Goal: Find specific fact: Find specific fact

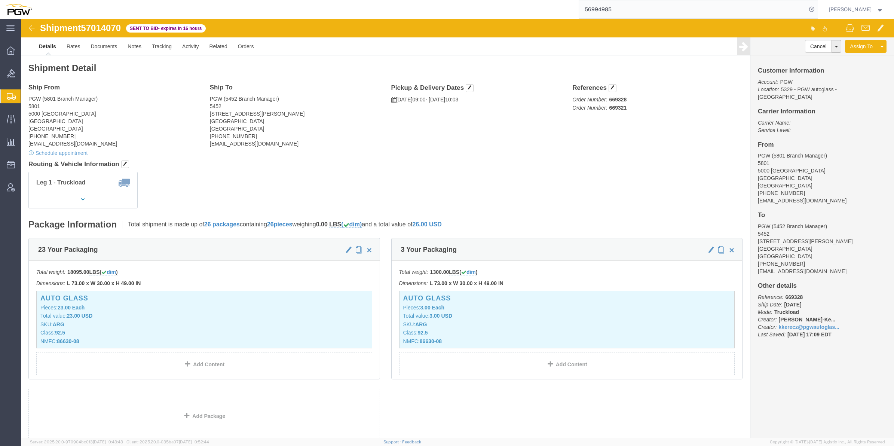
click at [10, 98] on icon at bounding box center [11, 96] width 9 height 7
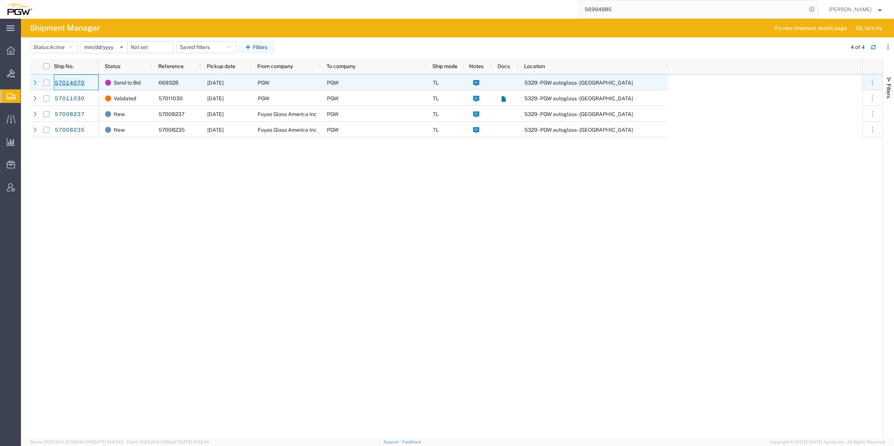
click at [68, 81] on link "57014070" at bounding box center [69, 83] width 31 height 12
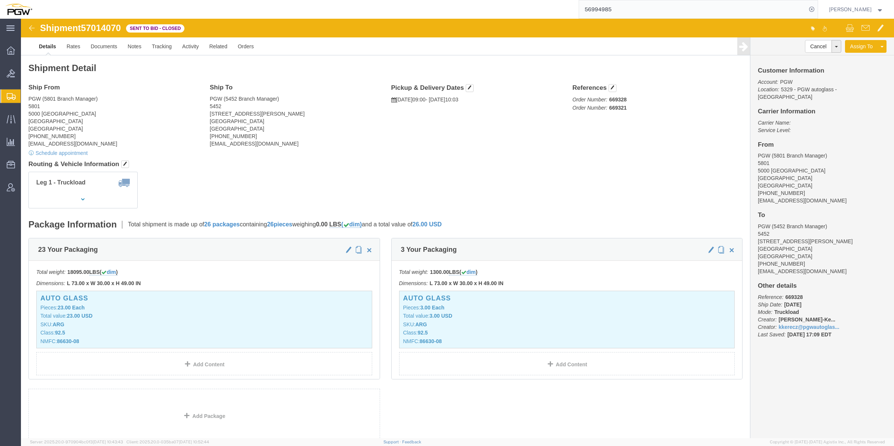
click img
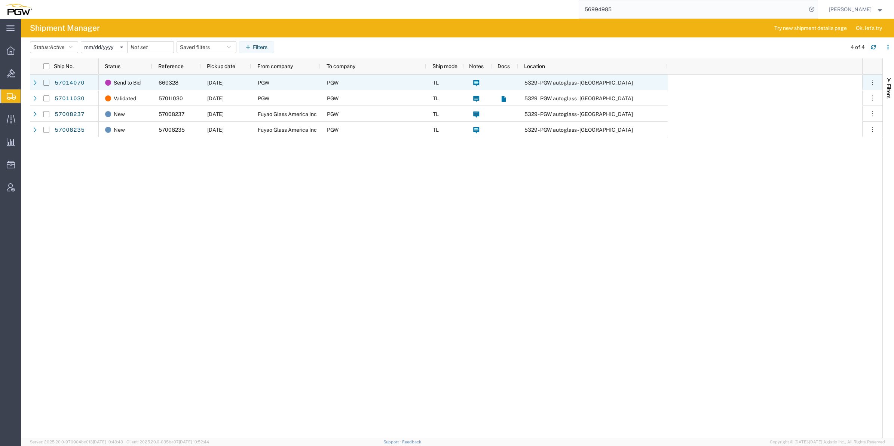
click at [44, 83] on input "Press Space to toggle row selection (unchecked)" at bounding box center [46, 83] width 6 height 6
checkbox input "true"
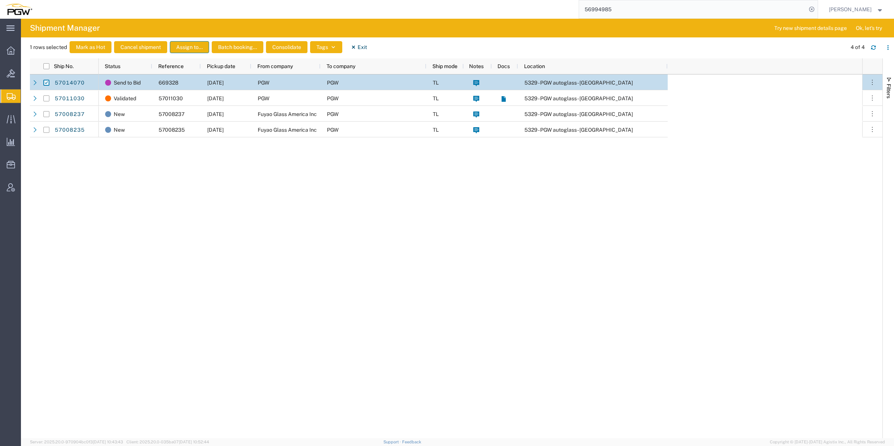
click at [201, 47] on button "Assign to..." at bounding box center [189, 47] width 39 height 12
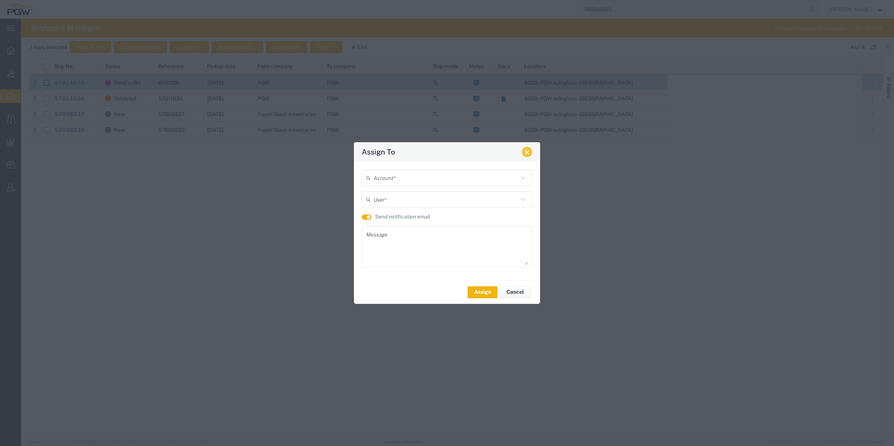
click at [527, 154] on button "Close" at bounding box center [527, 152] width 10 height 10
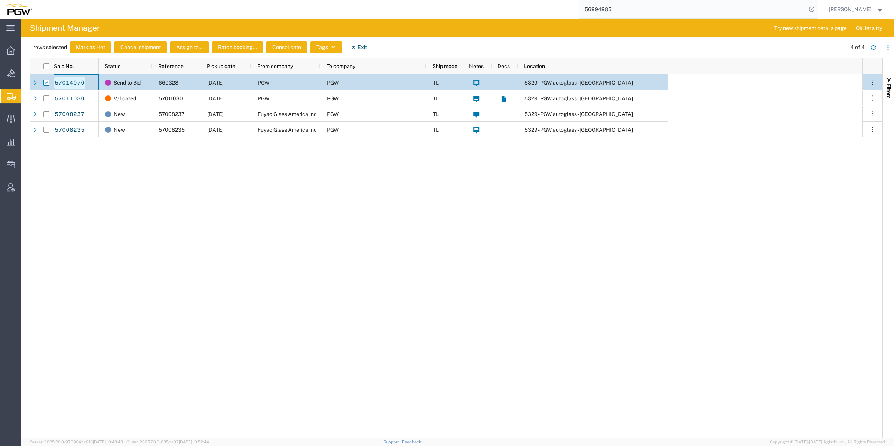
click at [79, 79] on link "57014070" at bounding box center [69, 83] width 31 height 12
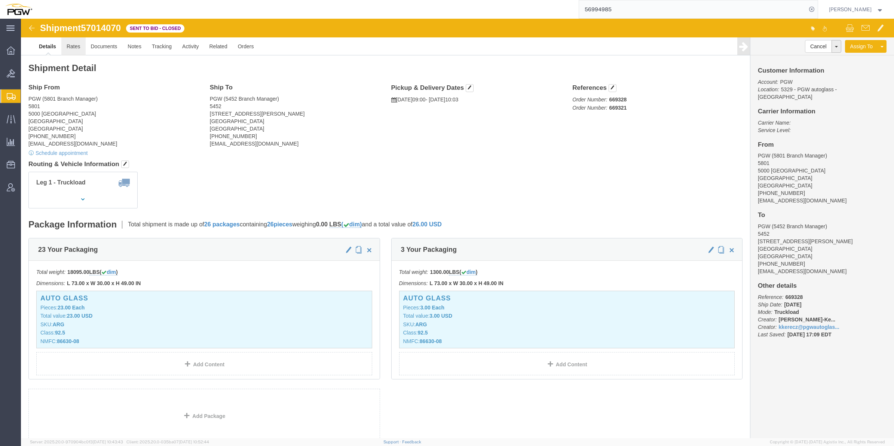
click link "Rates"
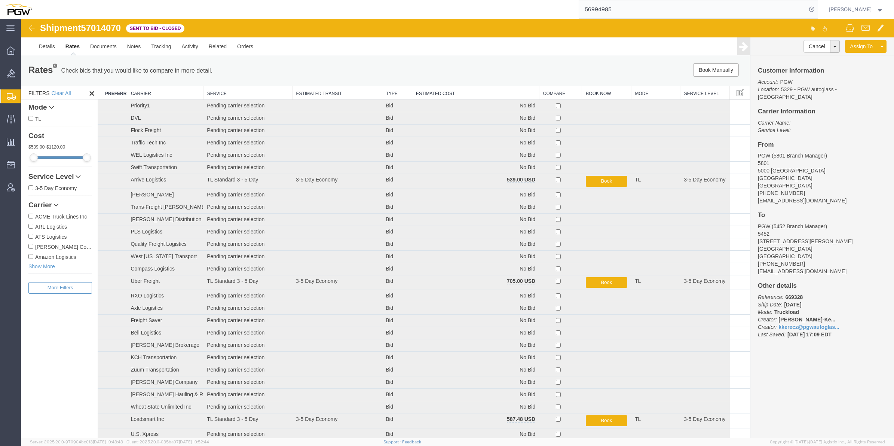
click at [458, 94] on th "Estimated Cost" at bounding box center [475, 93] width 127 height 14
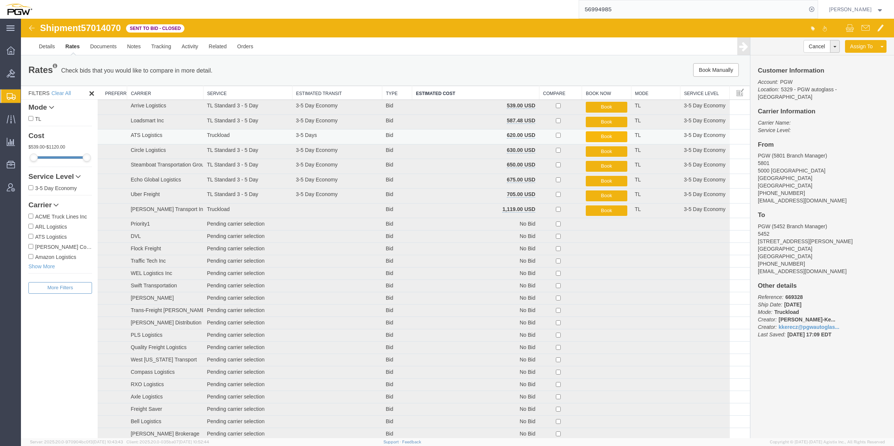
click at [610, 138] on button "Book" at bounding box center [607, 136] width 42 height 11
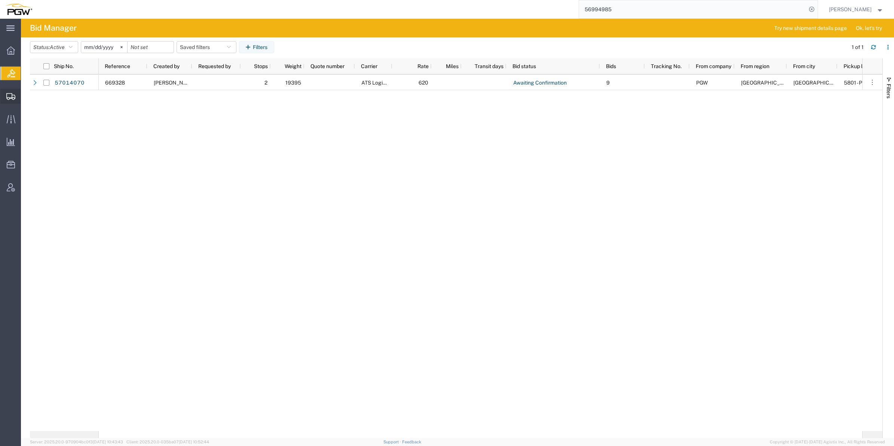
click at [0, 0] on span "Shipment Manager" at bounding box center [0, 0] width 0 height 0
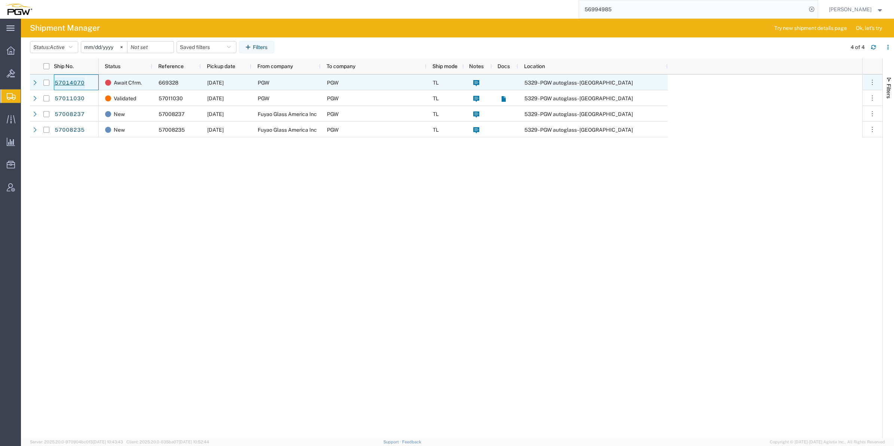
click at [70, 79] on link "57014070" at bounding box center [69, 83] width 31 height 12
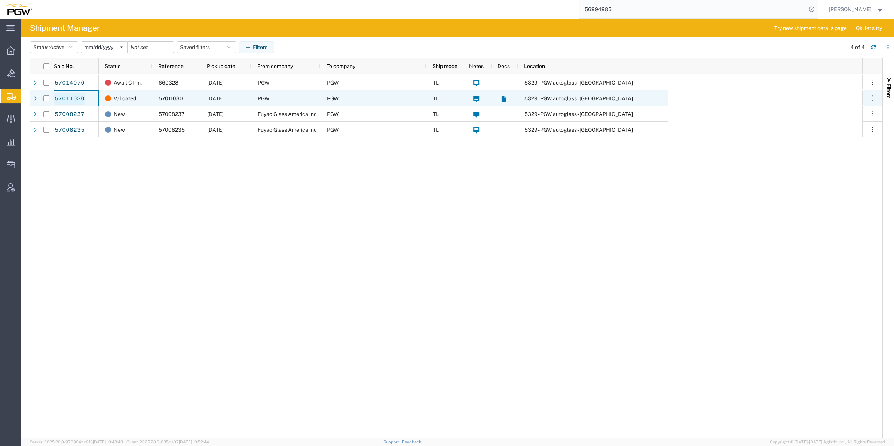
click at [76, 97] on link "57011030" at bounding box center [69, 99] width 31 height 12
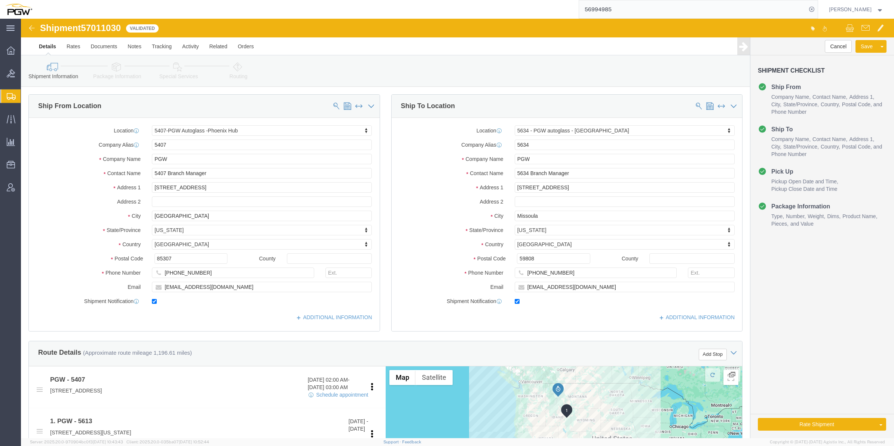
select select "62351"
select select "28421"
click img
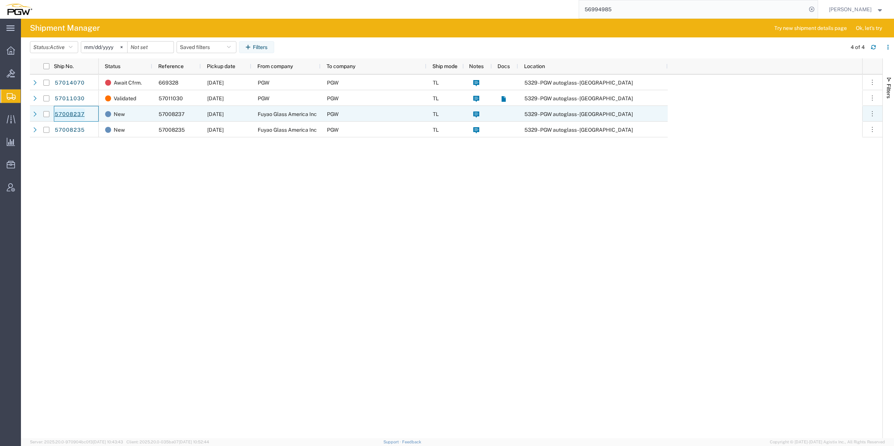
click at [69, 111] on link "57008237" at bounding box center [69, 114] width 31 height 12
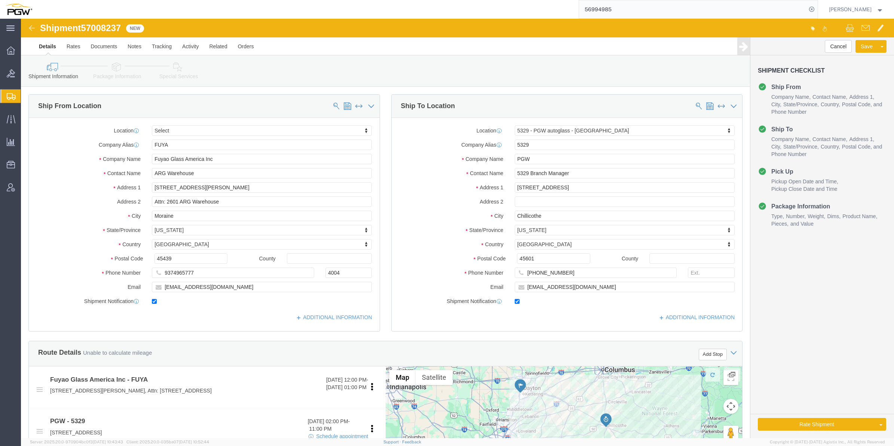
select select
select select "28253"
click img
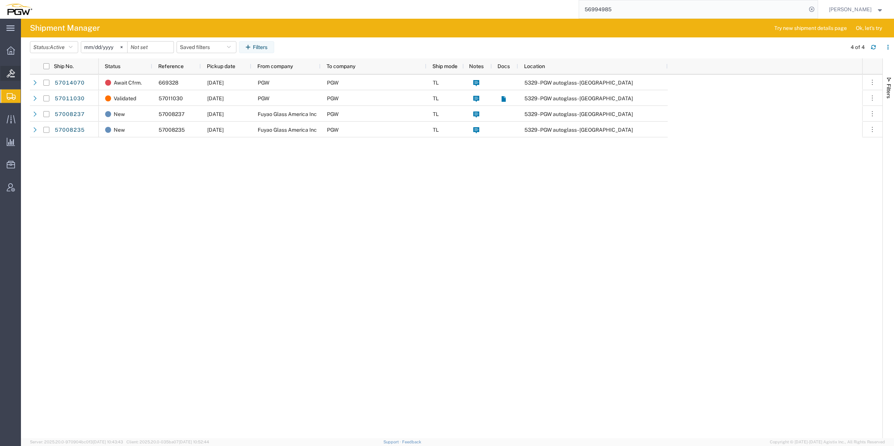
click at [18, 71] on div at bounding box center [10, 73] width 21 height 15
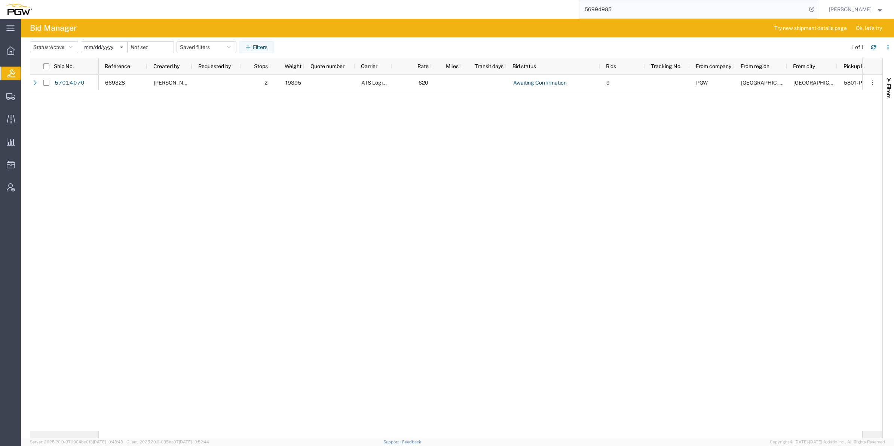
click at [272, 297] on div "669328 [PERSON_NAME] 2 19395 ATS Logistics 620 Awaiting Confirmation 9 PGW [GEO…" at bounding box center [480, 252] width 763 height 356
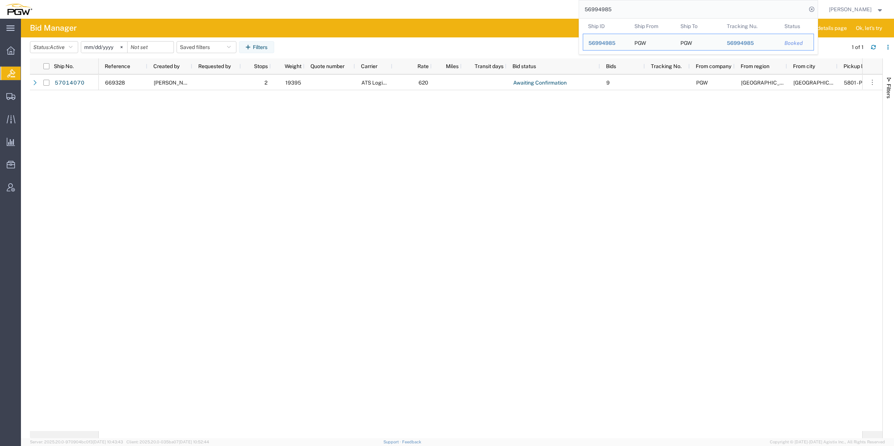
drag, startPoint x: 593, startPoint y: 13, endPoint x: 537, endPoint y: 14, distance: 55.7
click at [537, 14] on div "56994985 Ship ID Ship From Ship To Tracking Nu. Status Ship ID 56994985 Ship Fr…" at bounding box center [427, 9] width 780 height 19
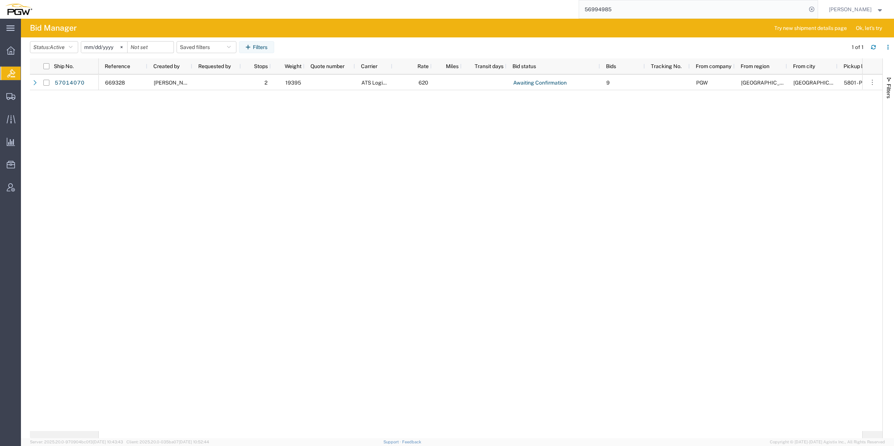
paste input "5034"
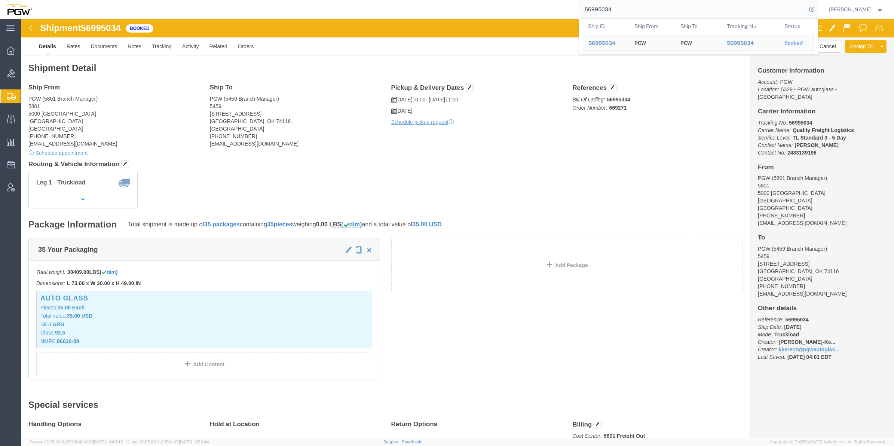
click address "PGW (5459 Branch Manager) [STREET_ADDRESS] [PHONE_NUMBER] [EMAIL_ADDRESS][DOMAI…"
drag, startPoint x: 618, startPoint y: 4, endPoint x: 570, endPoint y: 12, distance: 48.8
click at [548, 6] on div "56995034 Ship ID Ship From Ship To Tracking Nu. Status Ship ID 56995034 Ship Fr…" at bounding box center [427, 9] width 780 height 19
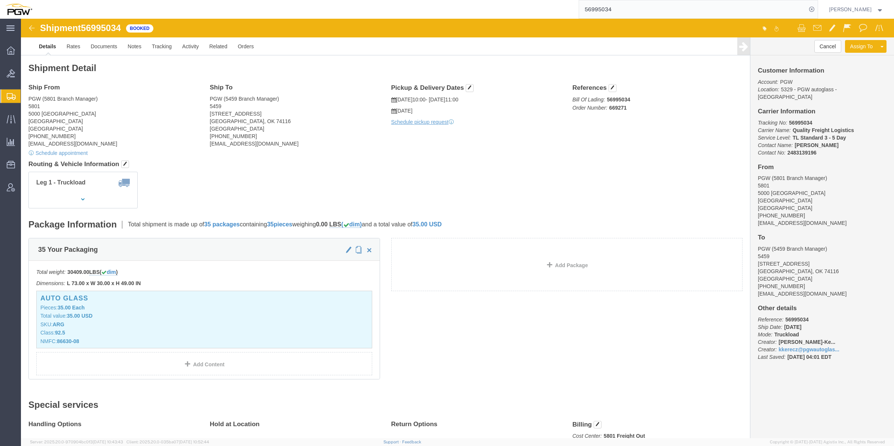
paste input "474059"
type input "56474059"
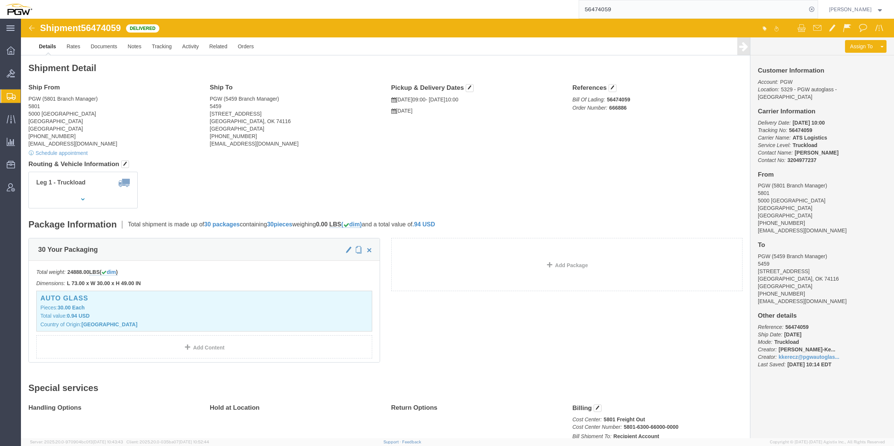
drag, startPoint x: 809, startPoint y: 261, endPoint x: 808, endPoint y: 247, distance: 14.2
click address "PGW (5459 Branch Manager) [STREET_ADDRESS] [PHONE_NUMBER] [EMAIL_ADDRESS][DOMAI…"
drag, startPoint x: 806, startPoint y: 242, endPoint x: 766, endPoint y: 241, distance: 39.3
click address "PGW (5459 Branch Manager) [STREET_ADDRESS] [PHONE_NUMBER] [EMAIL_ADDRESS][DOMAI…"
drag, startPoint x: 766, startPoint y: 241, endPoint x: 771, endPoint y: 254, distance: 13.3
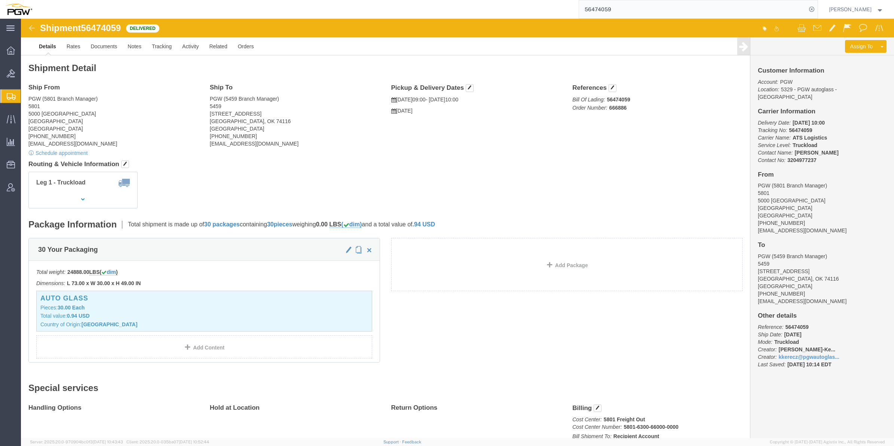
click address "PGW (5459 Branch Manager) [STREET_ADDRESS] [PHONE_NUMBER] [EMAIL_ADDRESS][DOMAI…"
drag, startPoint x: 733, startPoint y: 244, endPoint x: 767, endPoint y: 257, distance: 35.6
click address "PGW (5459 Branch Manager) [STREET_ADDRESS] [PHONE_NUMBER] [EMAIL_ADDRESS][DOMAI…"
drag, startPoint x: 767, startPoint y: 257, endPoint x: 755, endPoint y: 254, distance: 11.6
copy address "[STREET_ADDRESS]"
